Goal: Task Accomplishment & Management: Manage account settings

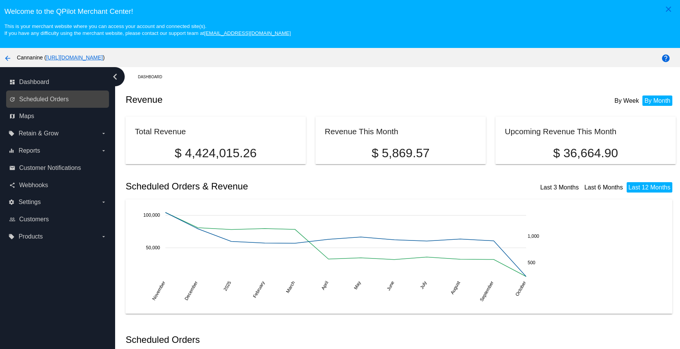
click at [61, 104] on link "update Scheduled Orders" at bounding box center [57, 99] width 97 height 12
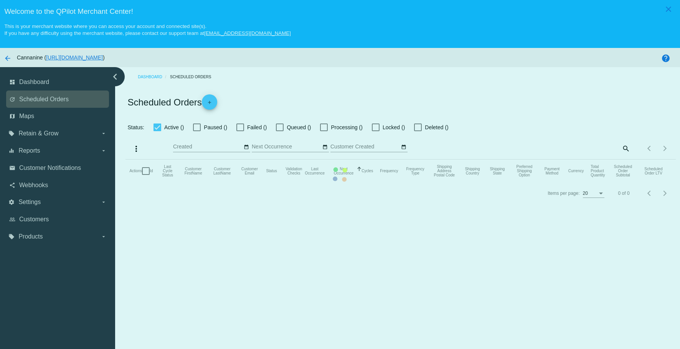
checkbox input "true"
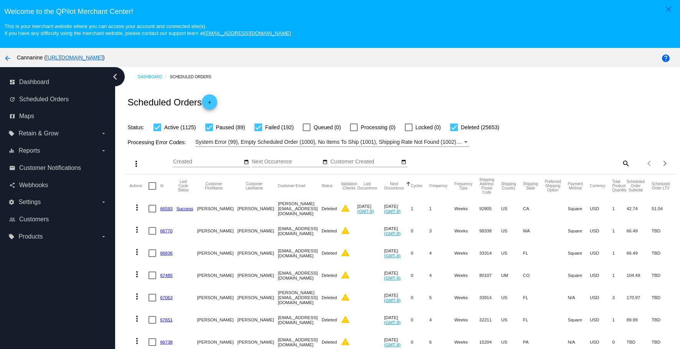
click at [620, 158] on mat-icon "search" at bounding box center [624, 163] width 9 height 12
click at [576, 162] on input "Search" at bounding box center [561, 162] width 137 height 6
paste input "[PERSON_NAME][EMAIL_ADDRESS][DOMAIN_NAME]"
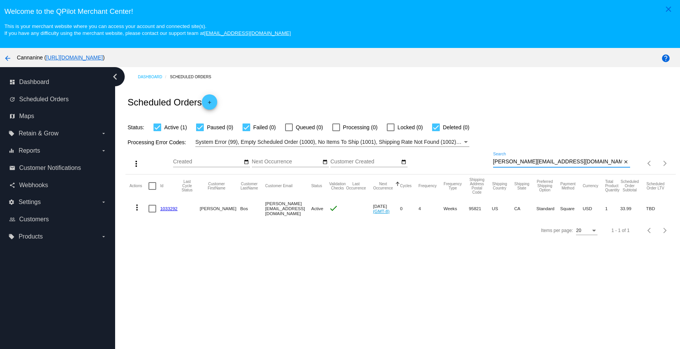
click at [137, 207] on mat-icon "more_vert" at bounding box center [136, 207] width 9 height 9
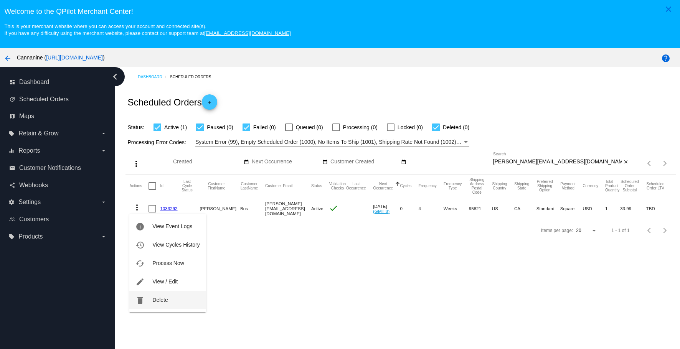
click at [145, 302] on button "delete Delete" at bounding box center [167, 300] width 76 height 18
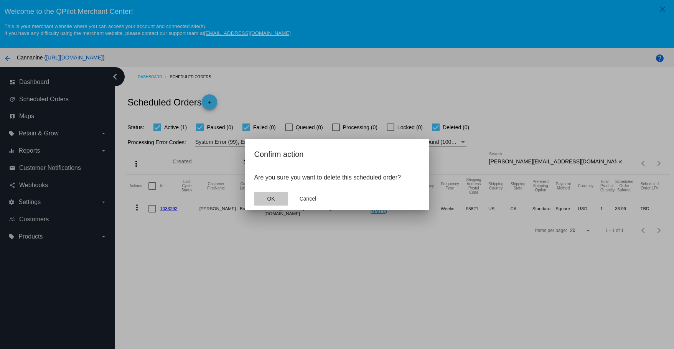
click at [272, 203] on button "OK" at bounding box center [271, 199] width 34 height 14
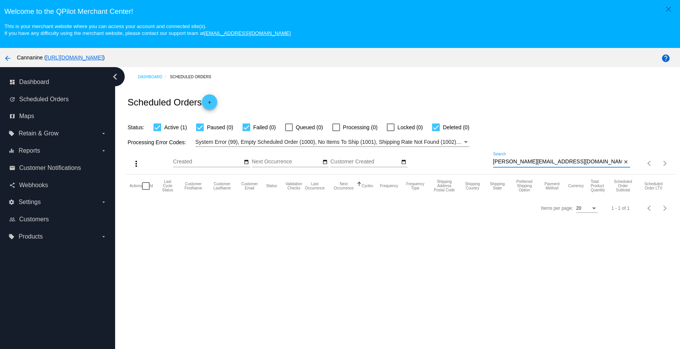
click at [564, 163] on input "[PERSON_NAME][EMAIL_ADDRESS][DOMAIN_NAME]" at bounding box center [557, 162] width 129 height 6
type input "[PERSON_NAME][EMAIL_ADDRESS][DOMAIN_NAME]"
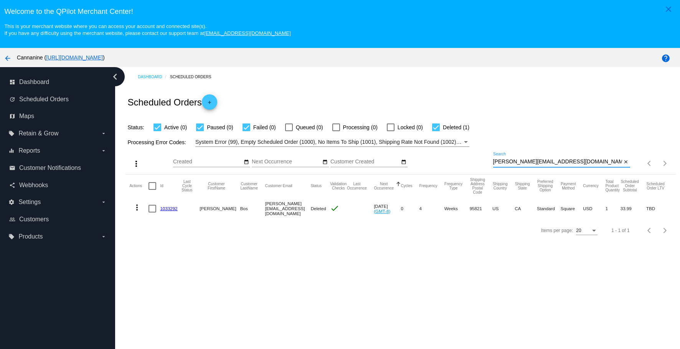
drag, startPoint x: 616, startPoint y: 161, endPoint x: 606, endPoint y: 156, distance: 11.7
click at [622, 161] on button "close" at bounding box center [626, 162] width 8 height 8
